Goal: Transaction & Acquisition: Purchase product/service

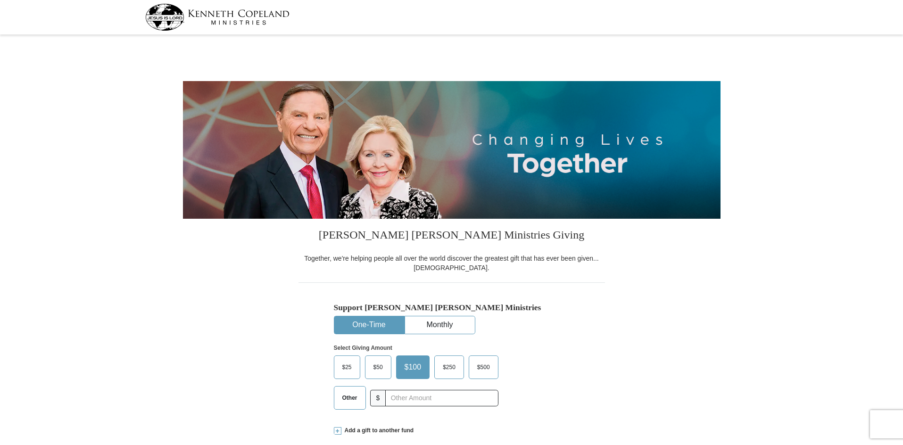
select select "TN"
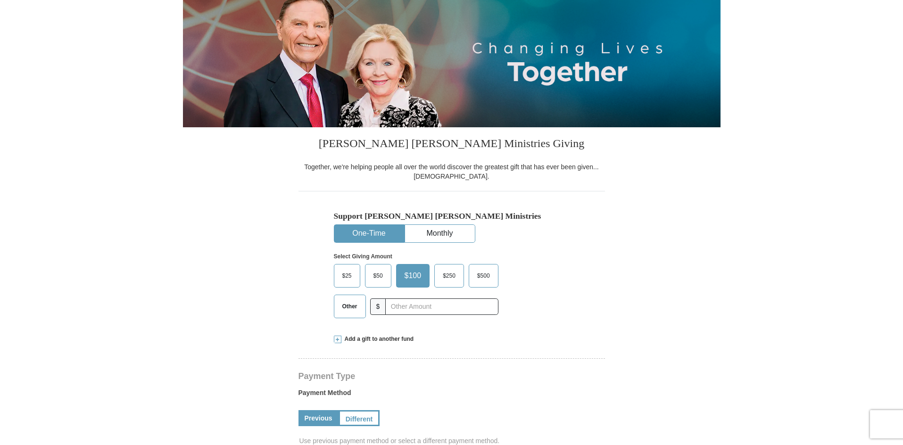
scroll to position [94, 0]
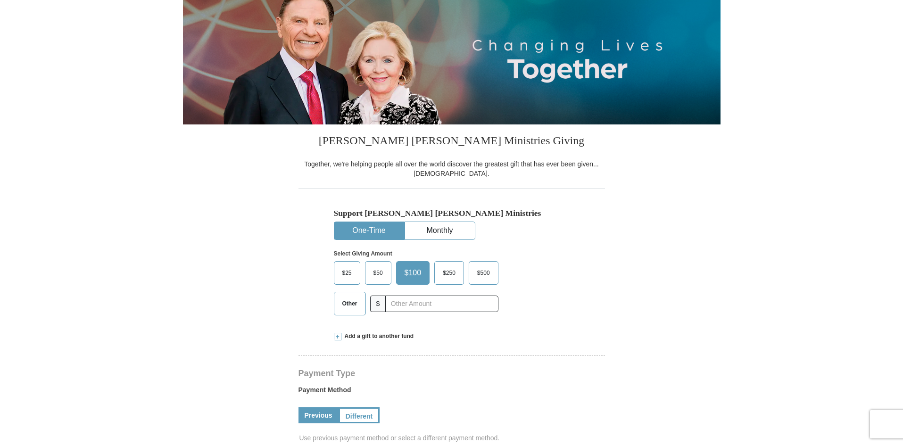
click at [339, 337] on span at bounding box center [338, 337] width 8 height 8
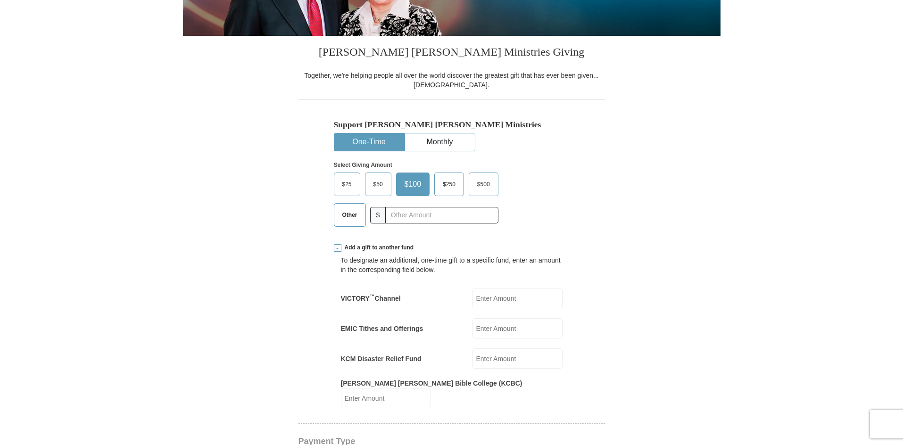
scroll to position [189, 0]
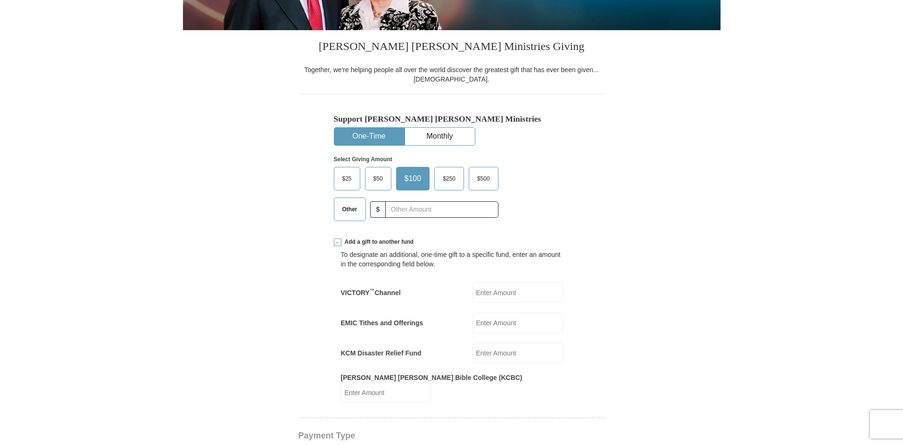
click at [483, 323] on input "EMIC Tithes and Offerings" at bounding box center [517, 323] width 90 height 20
click at [347, 211] on span "Other" at bounding box center [350, 209] width 25 height 14
click at [0, 0] on input "Other" at bounding box center [0, 0] width 0 height 0
click at [502, 321] on input "EMIC Tithes and Offerings" at bounding box center [517, 323] width 90 height 20
click at [506, 325] on input "EMIC Tithes and Offerings" at bounding box center [517, 323] width 90 height 20
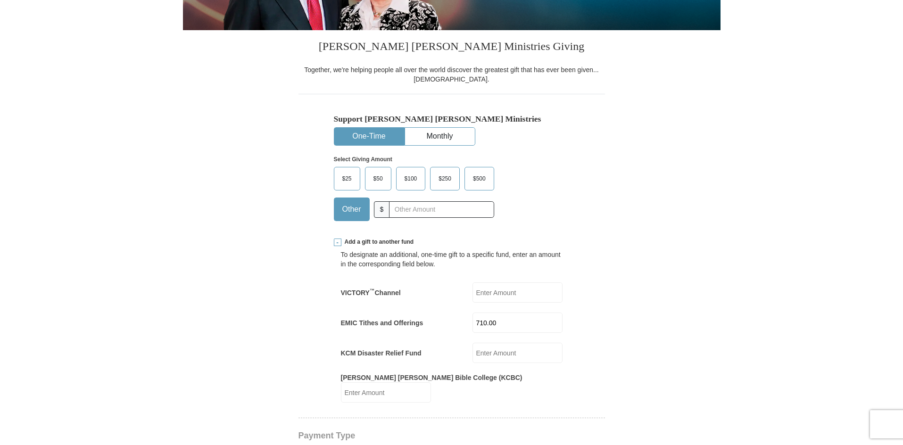
type input "710.00"
click at [641, 224] on form "[PERSON_NAME] [PERSON_NAME] Ministries Giving Together, we're helping people al…" at bounding box center [452, 442] width 538 height 1187
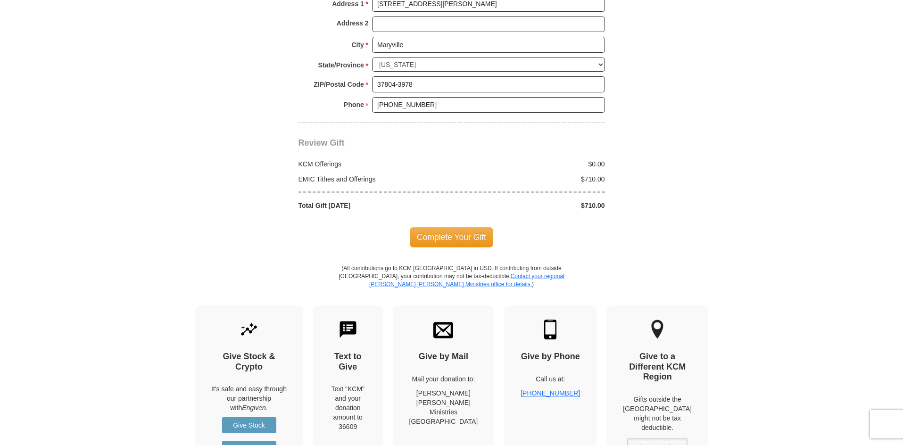
scroll to position [921, 0]
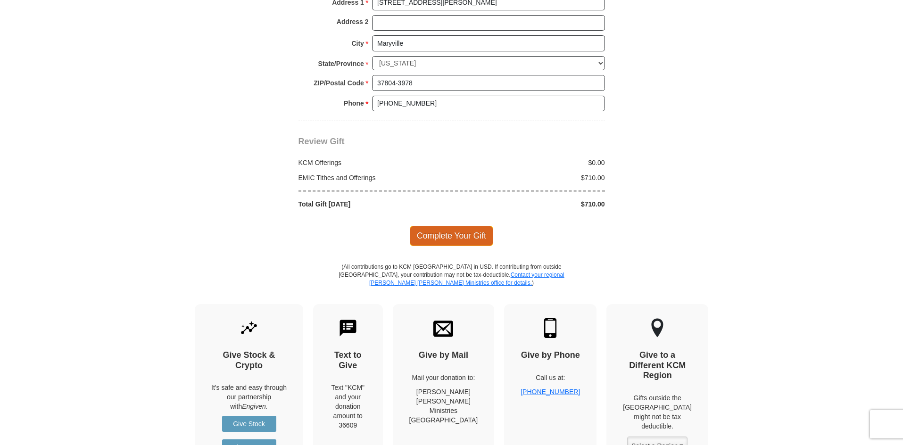
click at [447, 226] on span "Complete Your Gift" at bounding box center [451, 236] width 83 height 20
